Goal: Task Accomplishment & Management: Manage account settings

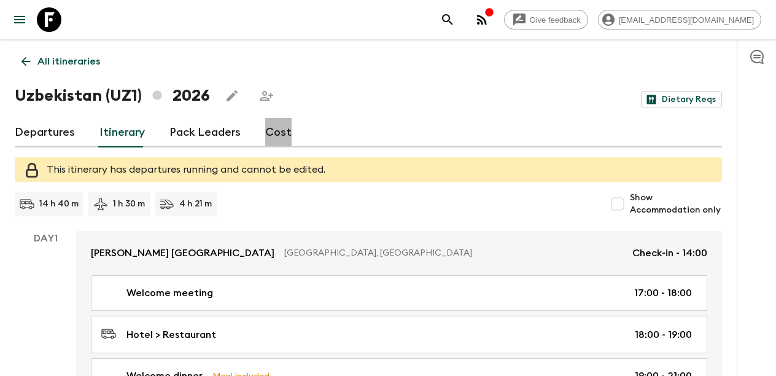
click at [274, 134] on link "Cost" at bounding box center [278, 132] width 26 height 29
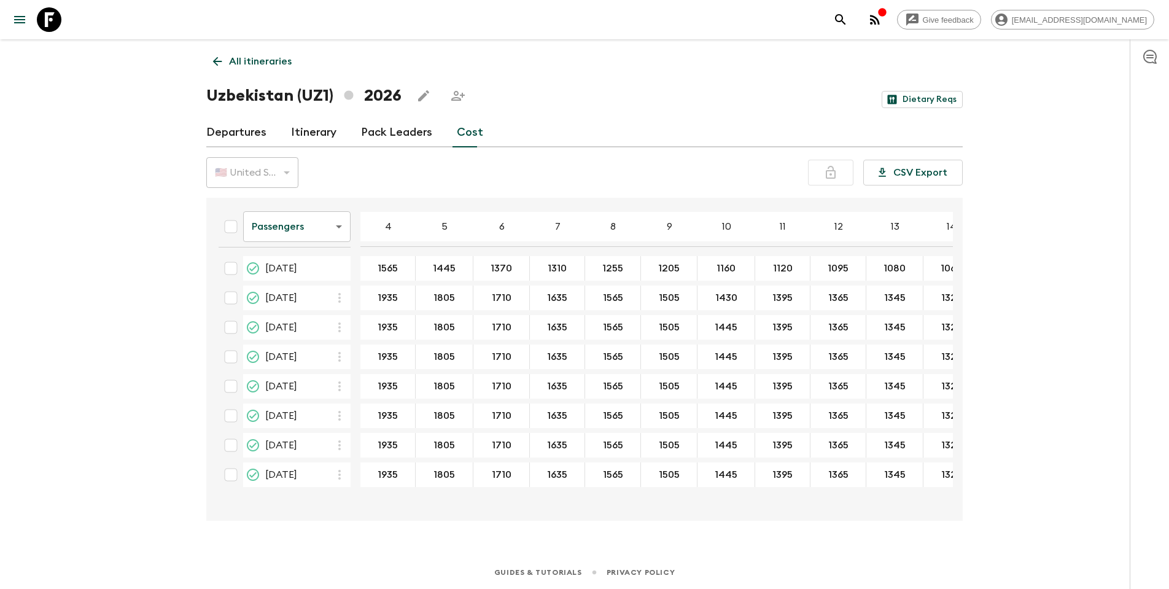
click at [471, 140] on link "Cost" at bounding box center [470, 132] width 26 height 29
click at [391, 93] on h1 "Uzbekistan (UZ1) 2026" at bounding box center [303, 96] width 195 height 25
click at [316, 134] on link "Itinerary" at bounding box center [313, 132] width 45 height 29
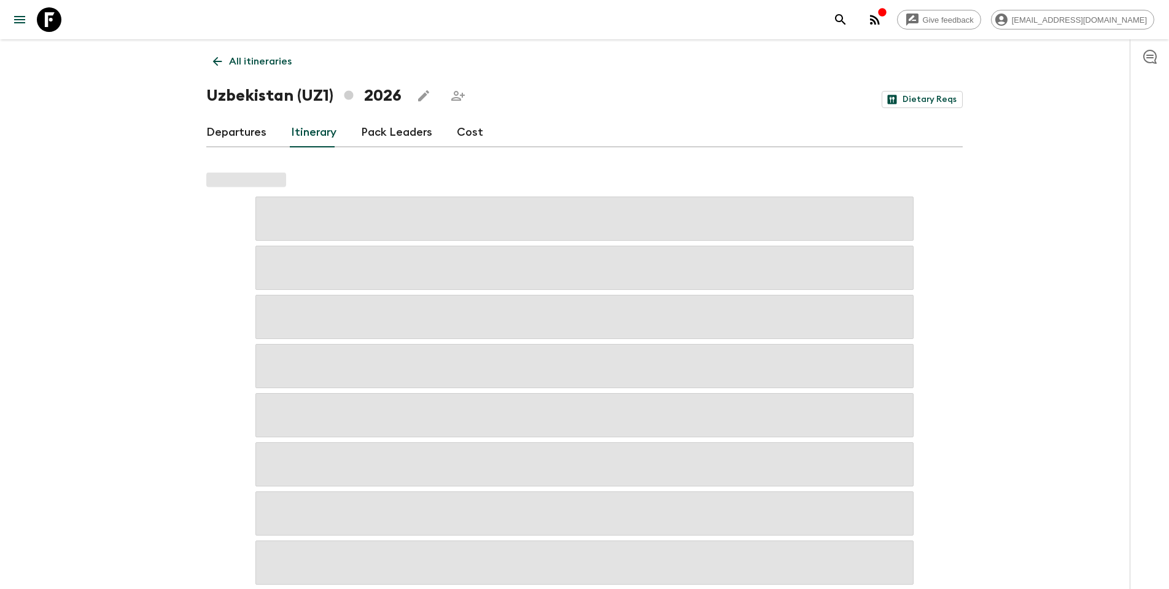
click at [377, 134] on link "Pack Leaders" at bounding box center [396, 132] width 71 height 29
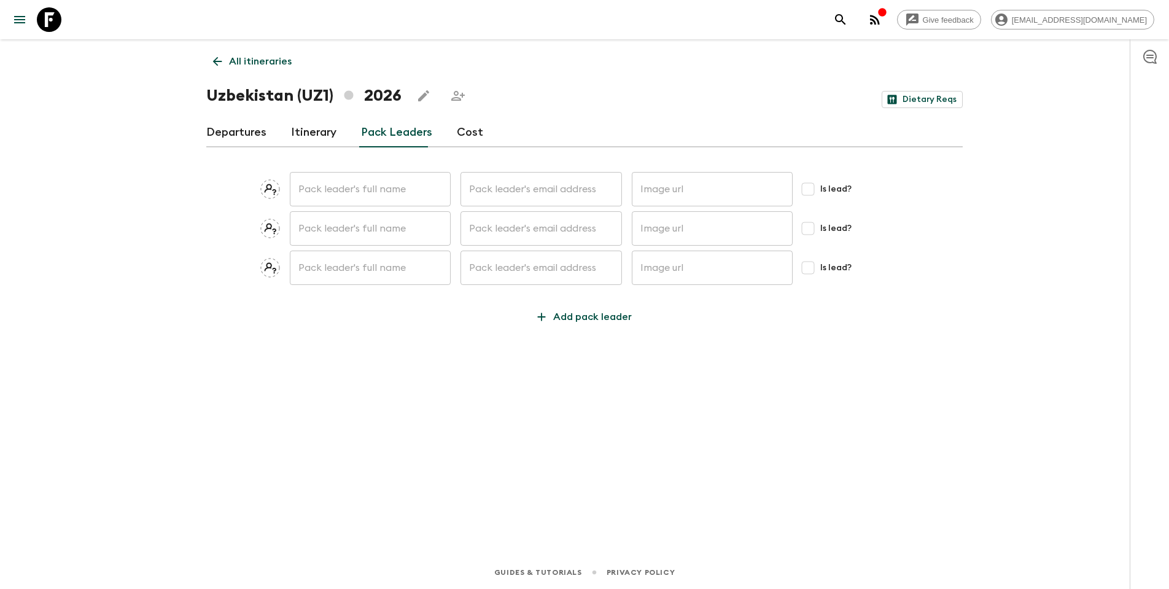
click at [457, 134] on link "Cost" at bounding box center [470, 132] width 26 height 29
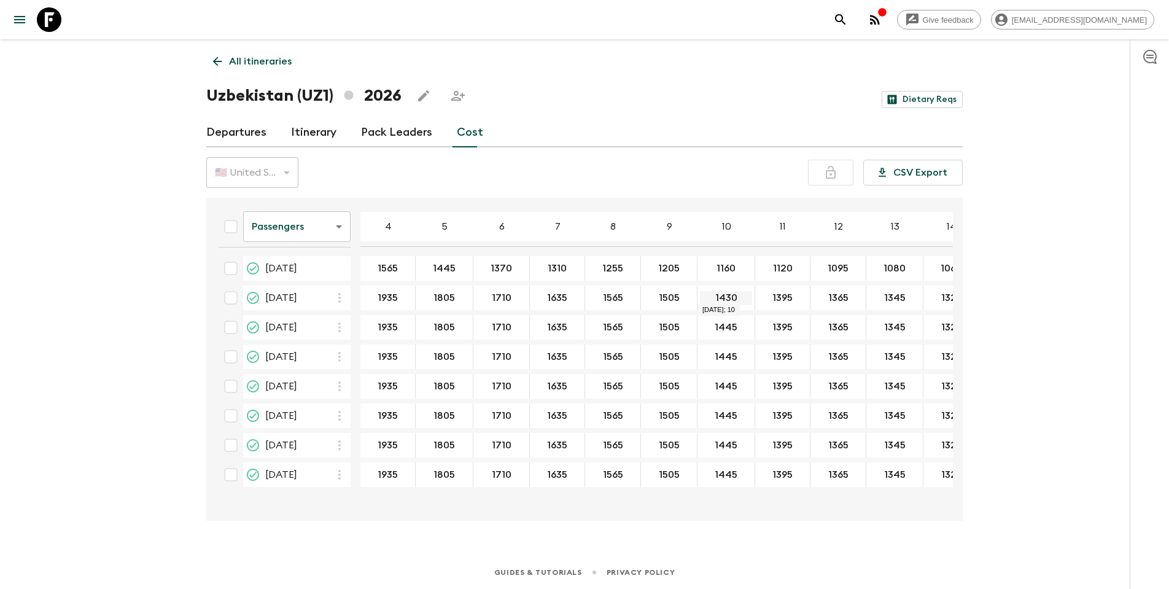
click at [728, 295] on input "1430" at bounding box center [726, 298] width 52 height 14
click at [734, 298] on input "1430" at bounding box center [726, 298] width 52 height 14
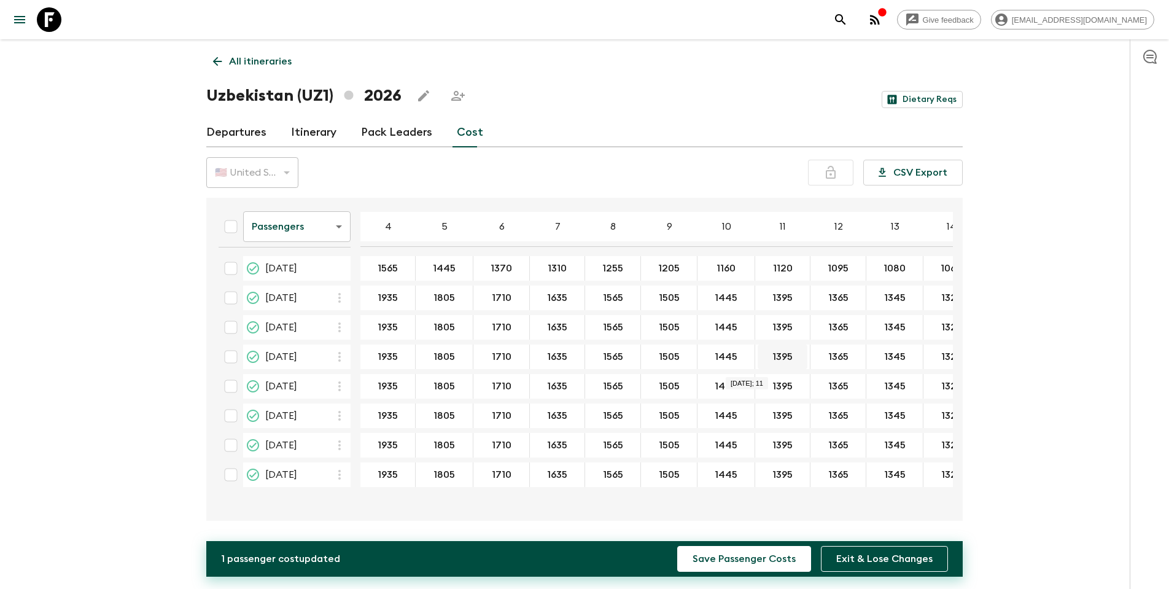
type input "1445"
click at [724, 375] on button "Save Passenger Costs" at bounding box center [744, 559] width 134 height 26
